Goal: Use online tool/utility: Utilize a website feature to perform a specific function

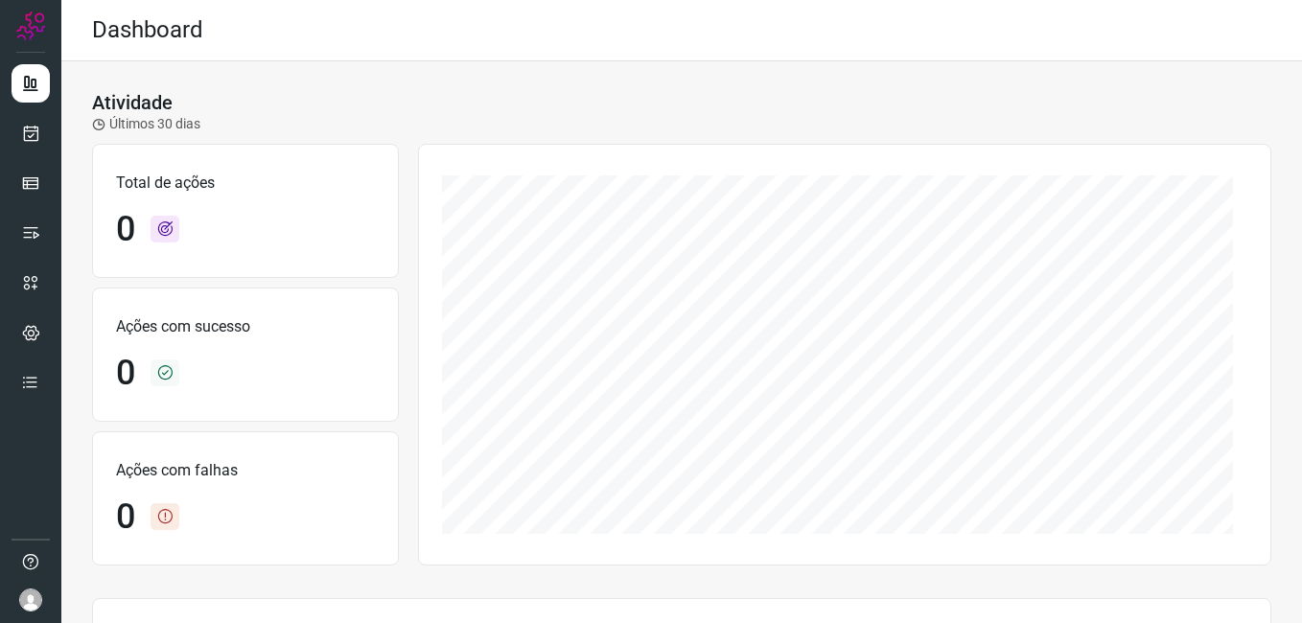
drag, startPoint x: 282, startPoint y: 113, endPoint x: 221, endPoint y: 127, distance: 61.9
click at [282, 113] on div "Atividade Últimos 30 dias" at bounding box center [681, 112] width 1179 height 43
click at [38, 133] on icon at bounding box center [31, 133] width 20 height 19
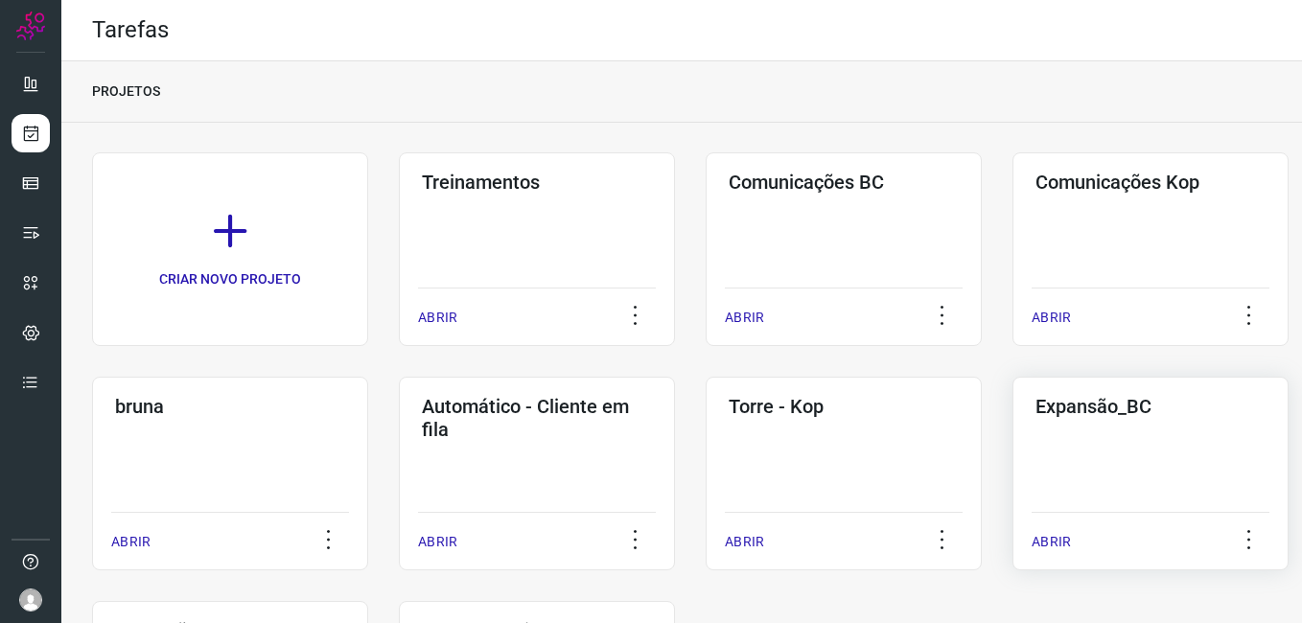
click at [1137, 469] on div "Expansão_BC ABRIR" at bounding box center [1150, 474] width 276 height 194
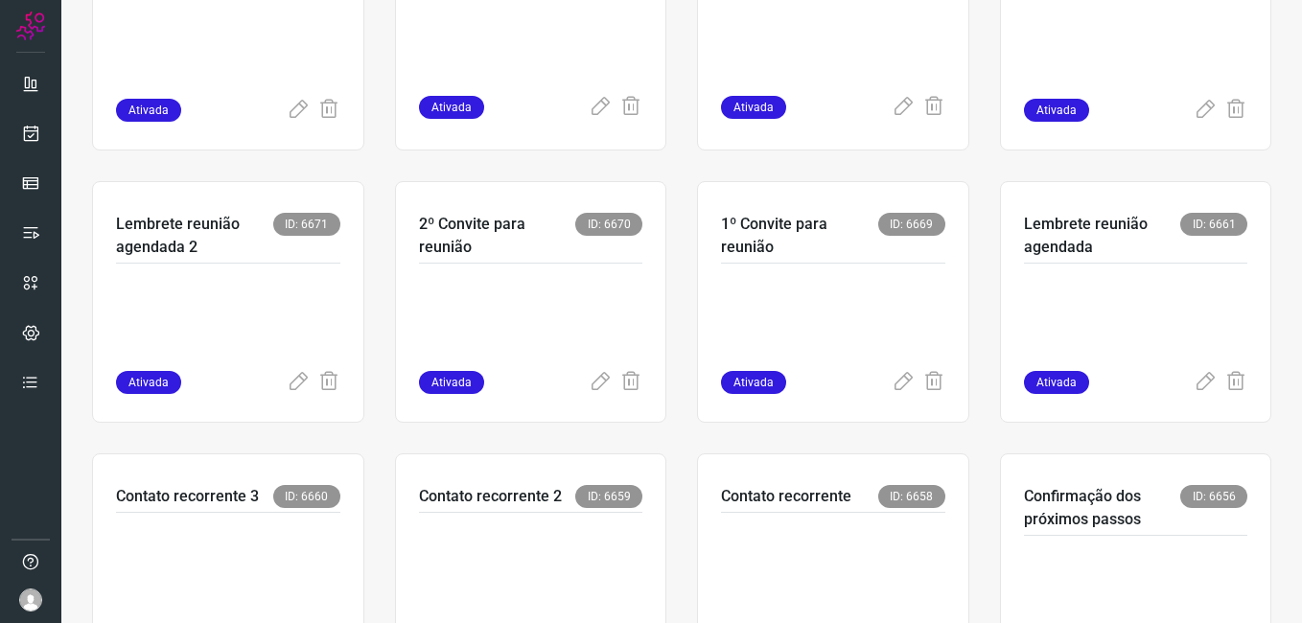
scroll to position [575, 0]
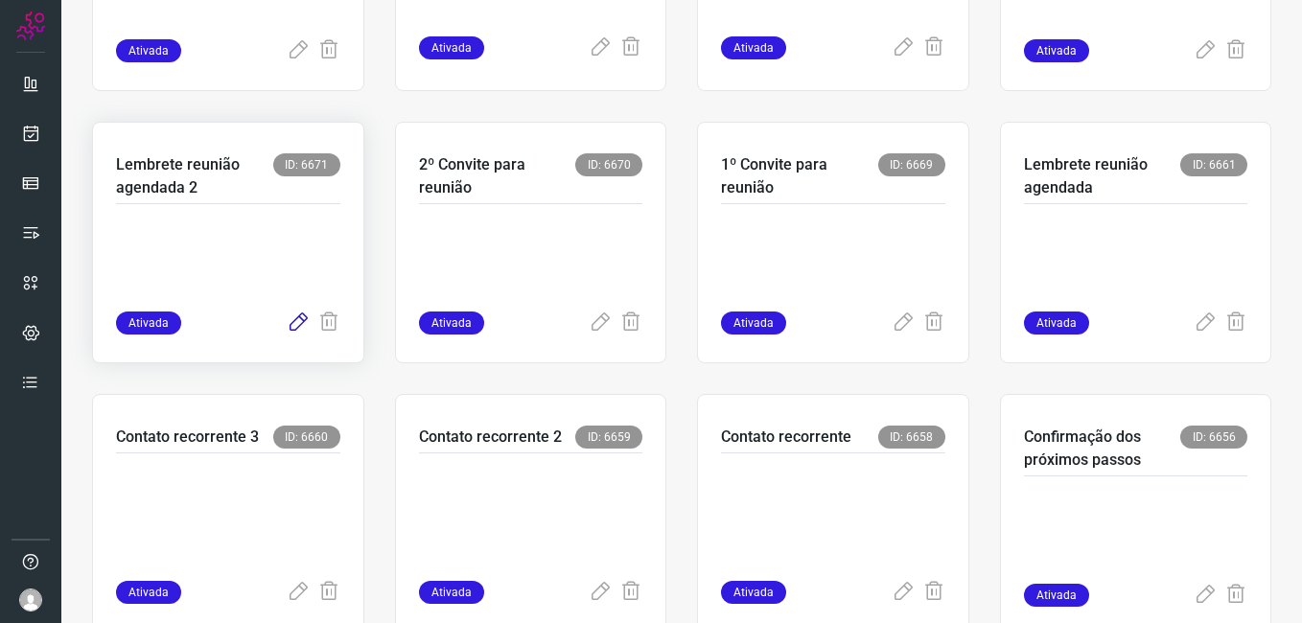
click at [295, 314] on icon at bounding box center [298, 322] width 23 height 23
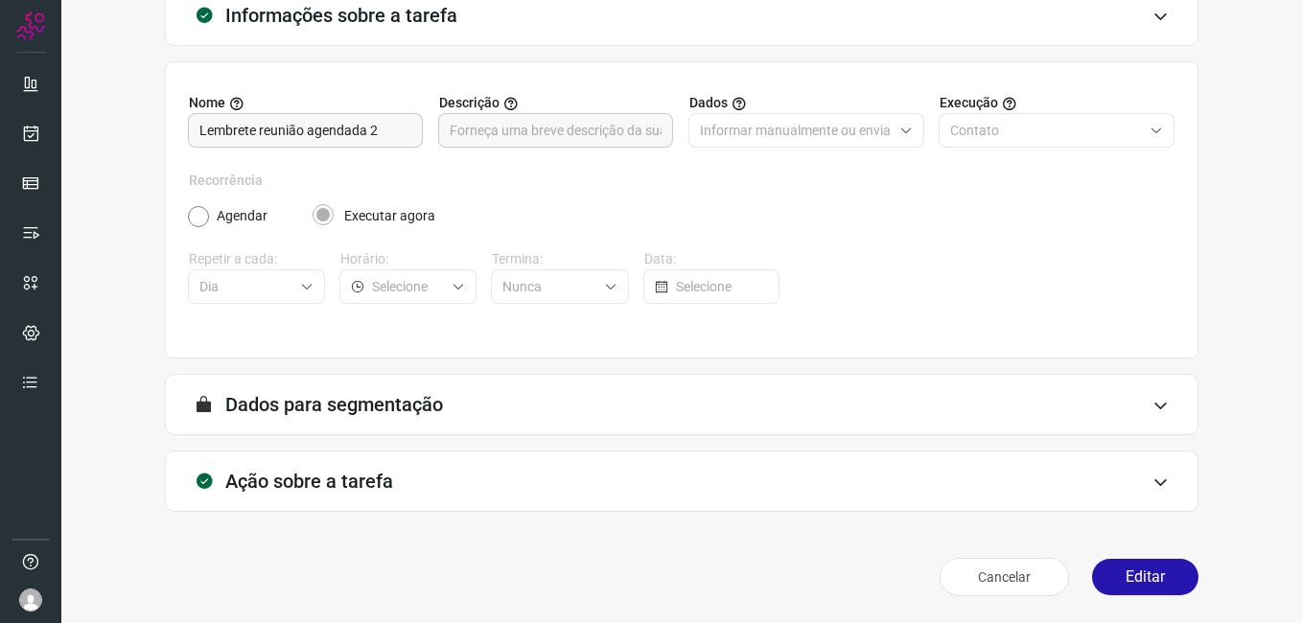
scroll to position [126, 0]
click at [1104, 581] on button "Editar" at bounding box center [1145, 577] width 106 height 36
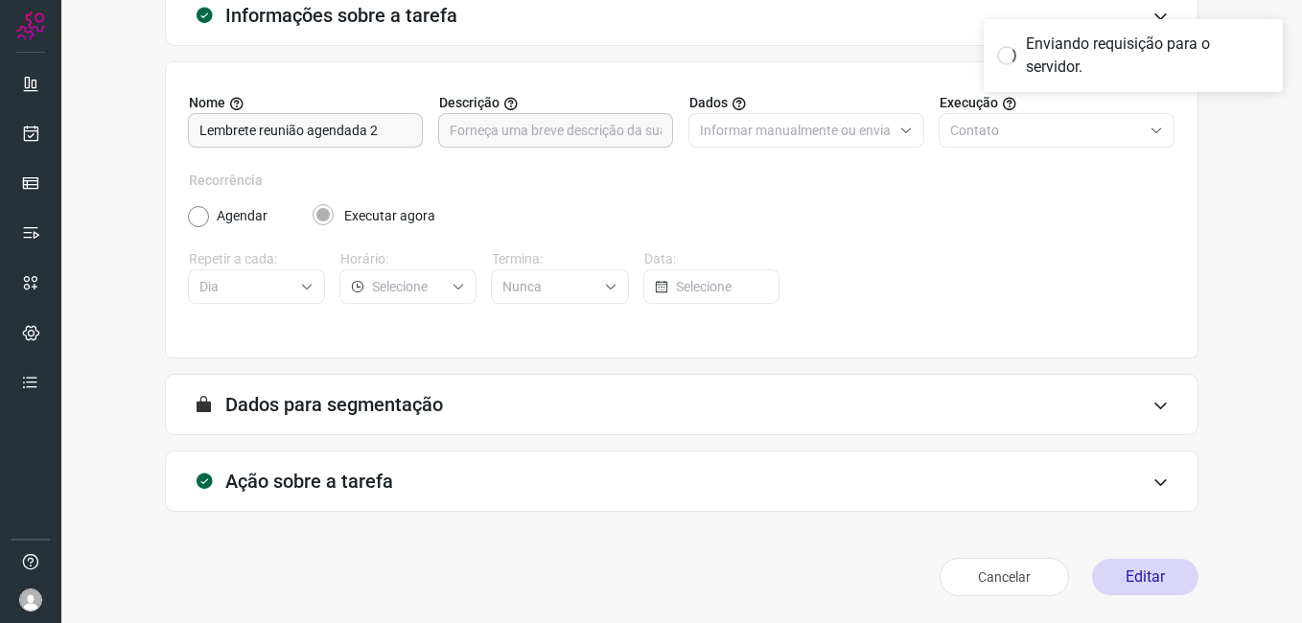
scroll to position [0, 0]
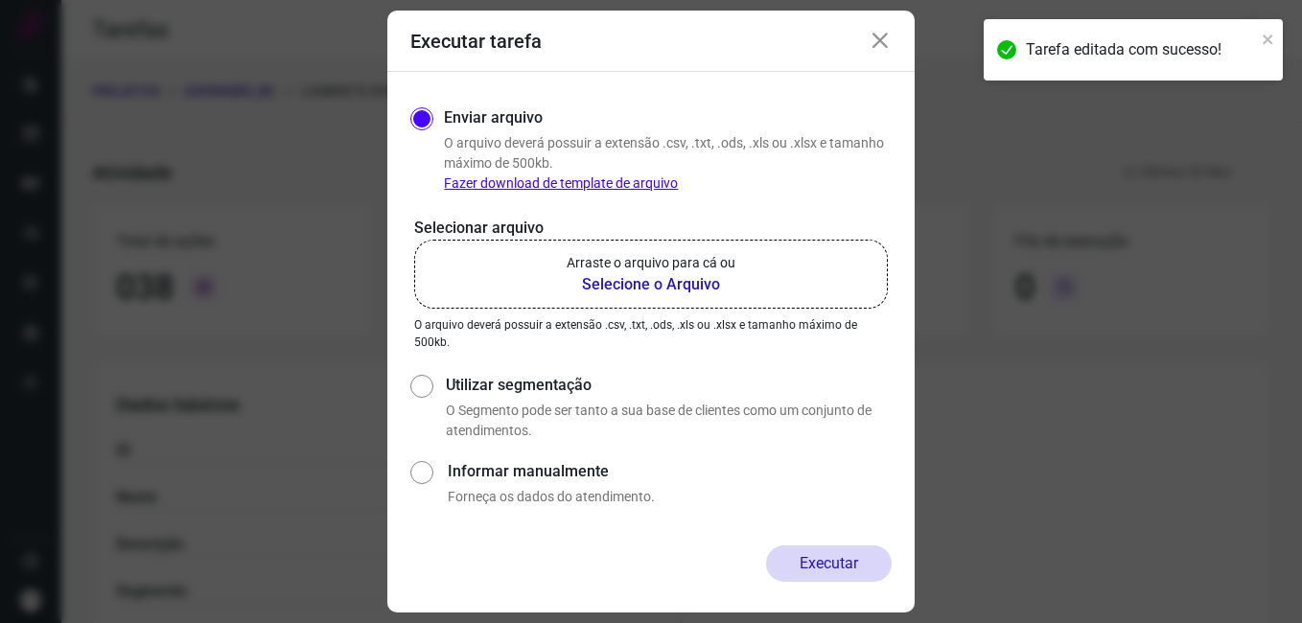
click at [610, 282] on b "Selecione o Arquivo" at bounding box center [650, 284] width 169 height 23
click at [0, 0] on input "Arraste o arquivo para cá ou Selecione o Arquivo" at bounding box center [0, 0] width 0 height 0
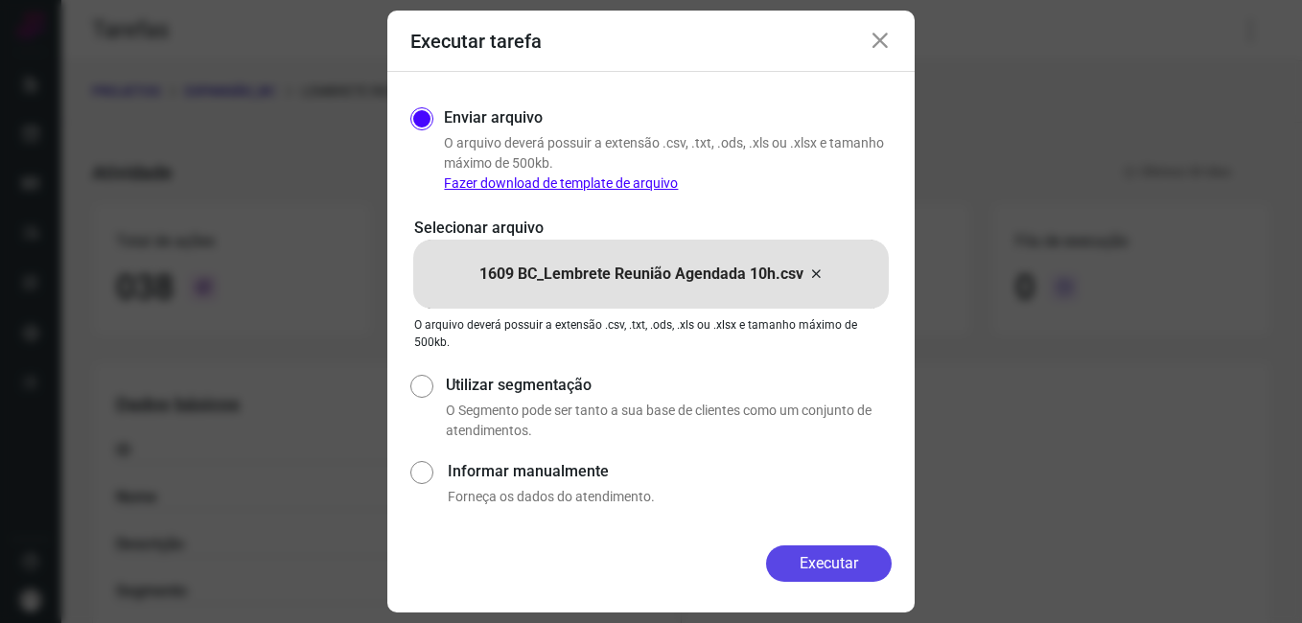
click at [788, 556] on button "Executar" at bounding box center [829, 563] width 126 height 36
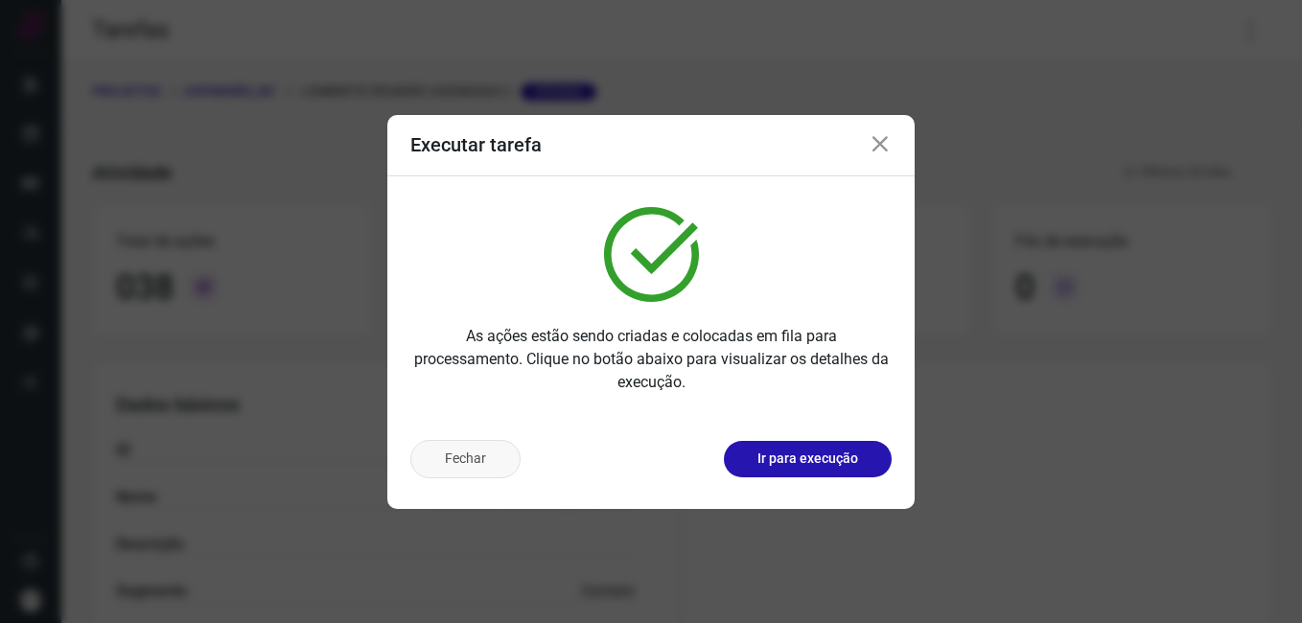
click at [436, 451] on button "Fechar" at bounding box center [465, 459] width 110 height 38
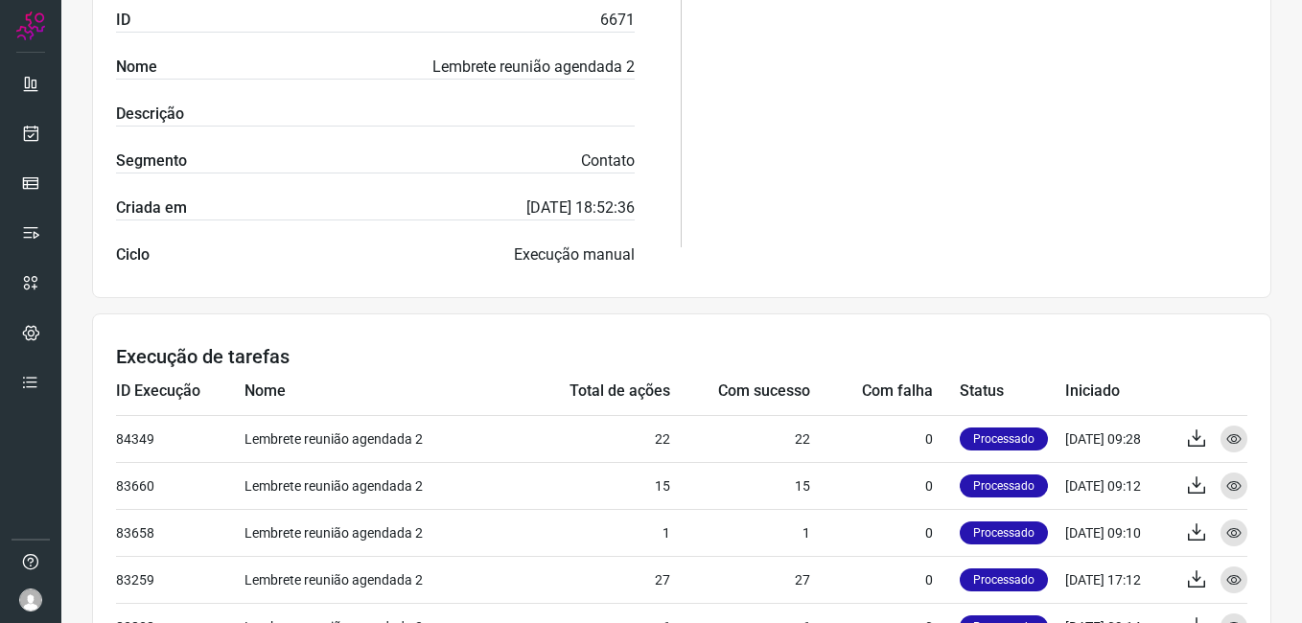
scroll to position [479, 0]
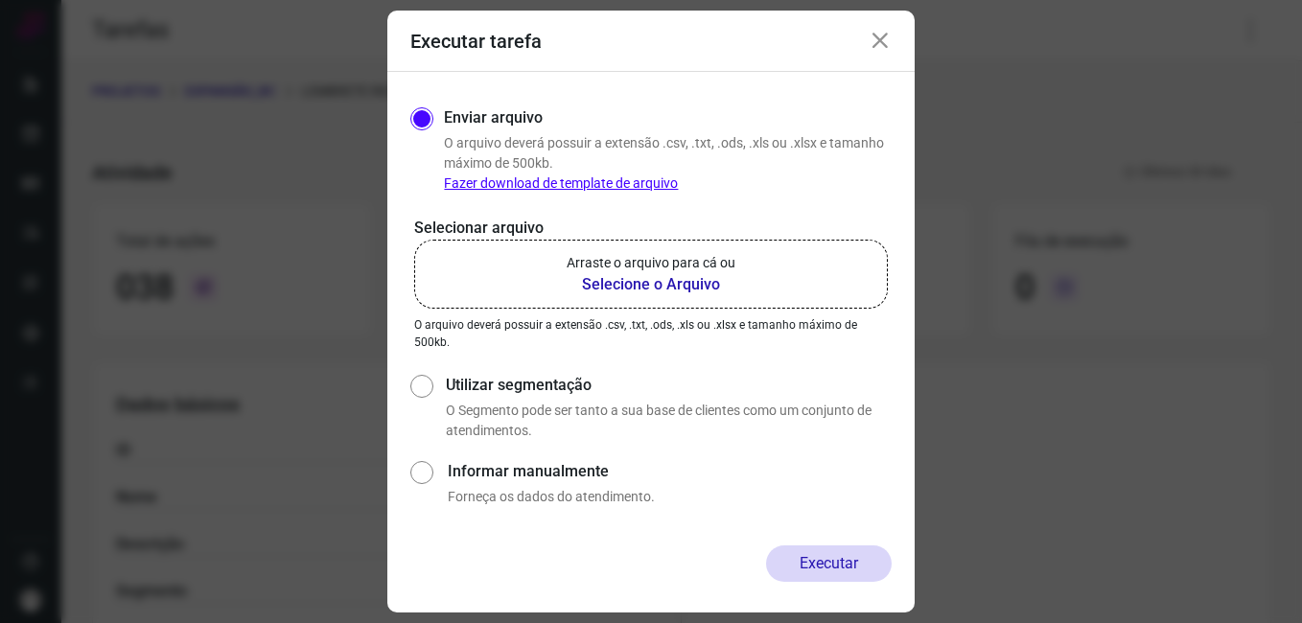
click at [878, 45] on icon at bounding box center [879, 41] width 23 height 23
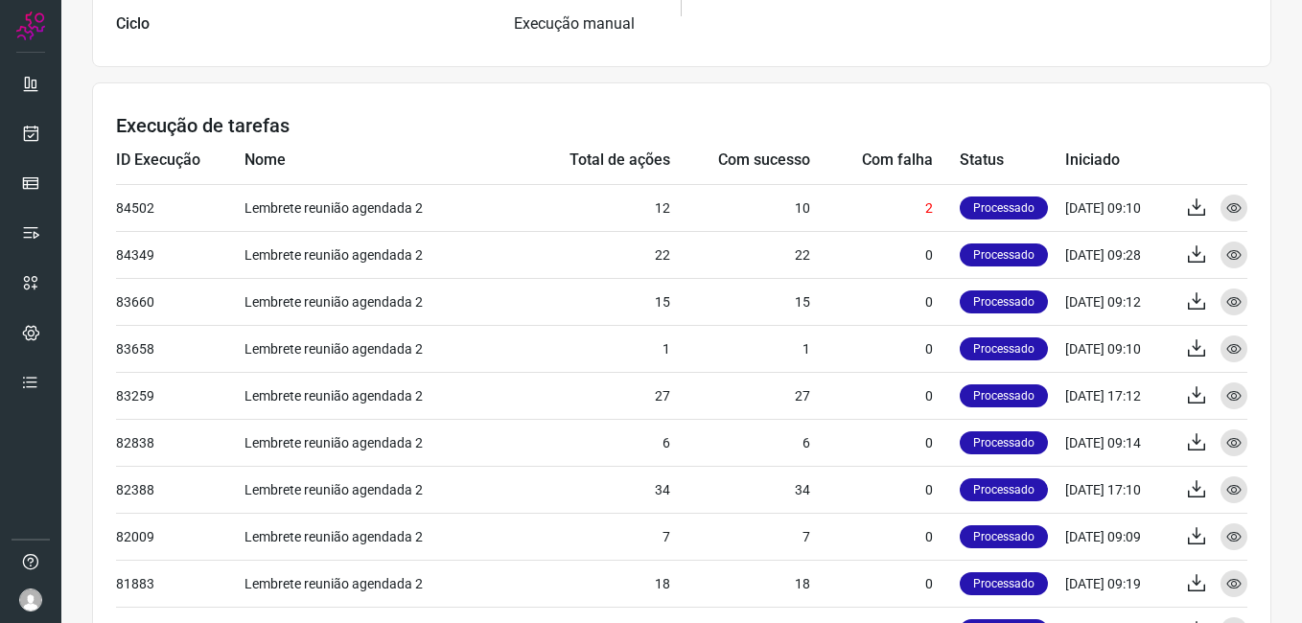
scroll to position [671, 0]
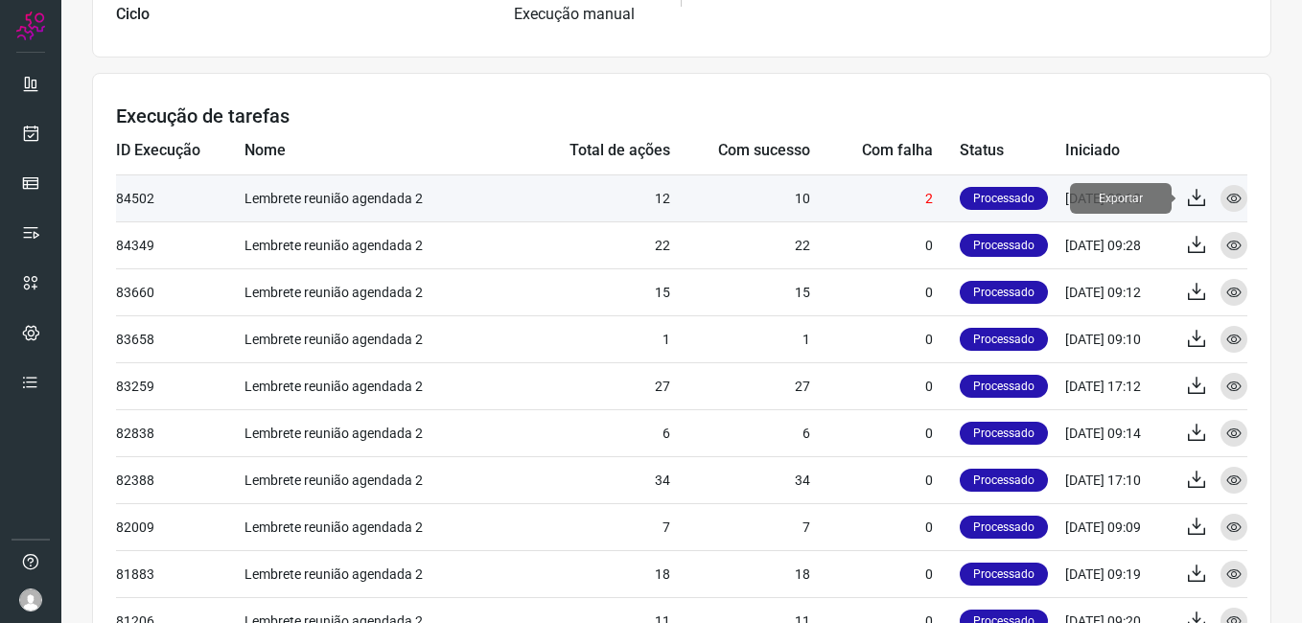
click at [1185, 199] on icon at bounding box center [1196, 198] width 23 height 23
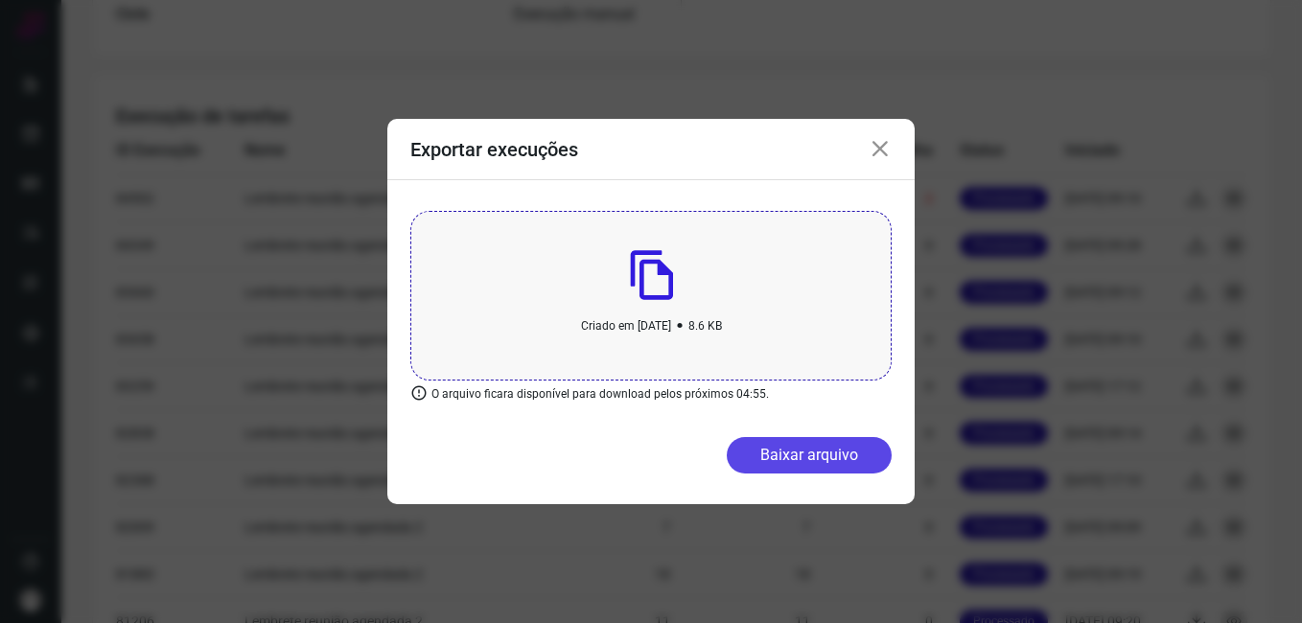
click at [765, 466] on button "Baixar arquivo" at bounding box center [808, 455] width 165 height 36
click at [876, 145] on icon at bounding box center [879, 149] width 23 height 23
